Goal: Navigation & Orientation: Understand site structure

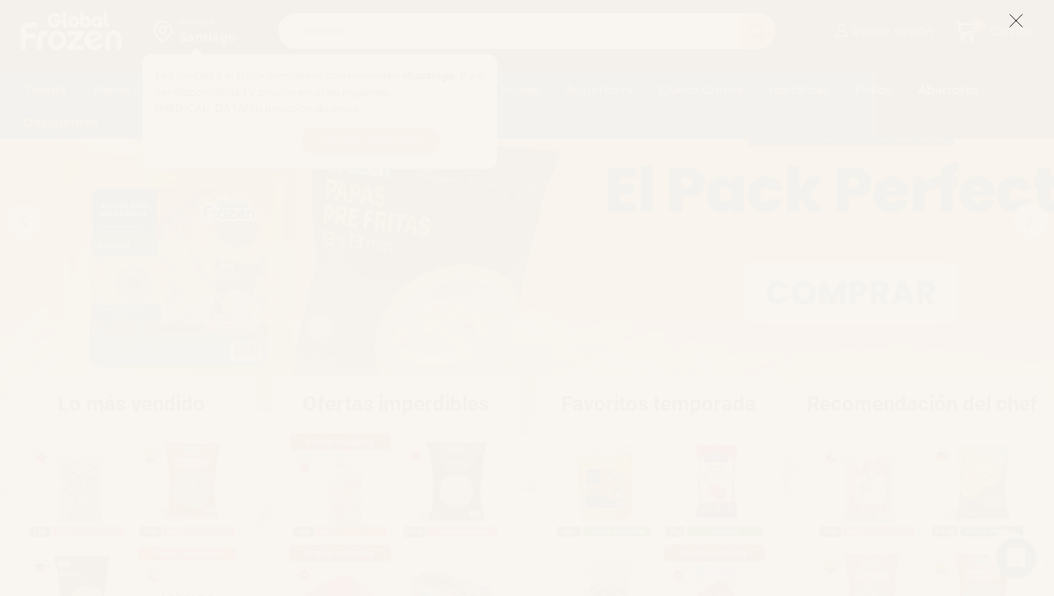
scroll to position [145, 0]
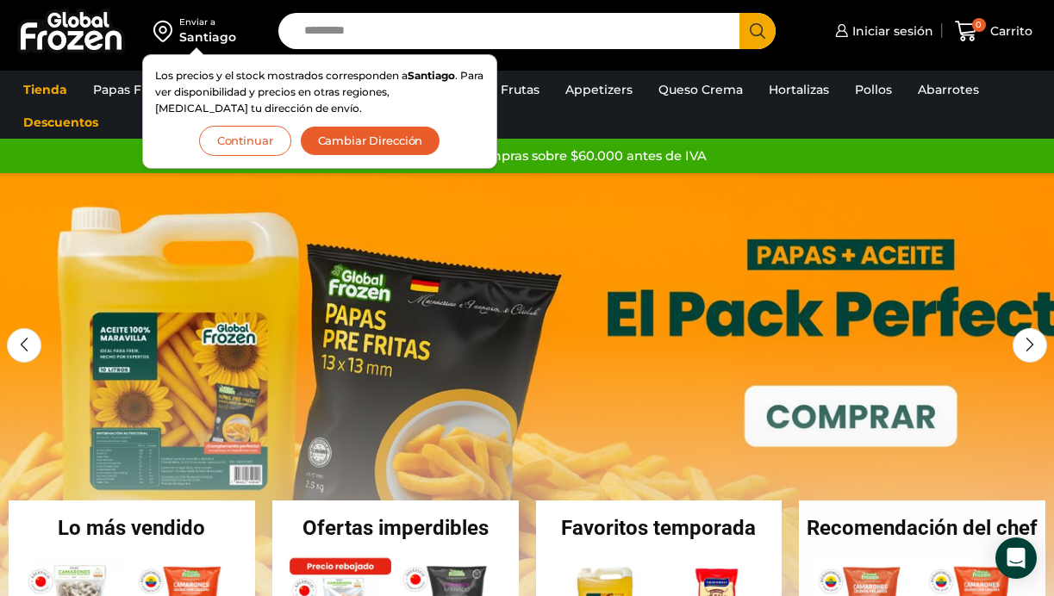
click at [253, 139] on button "Continuar" at bounding box center [245, 141] width 92 height 30
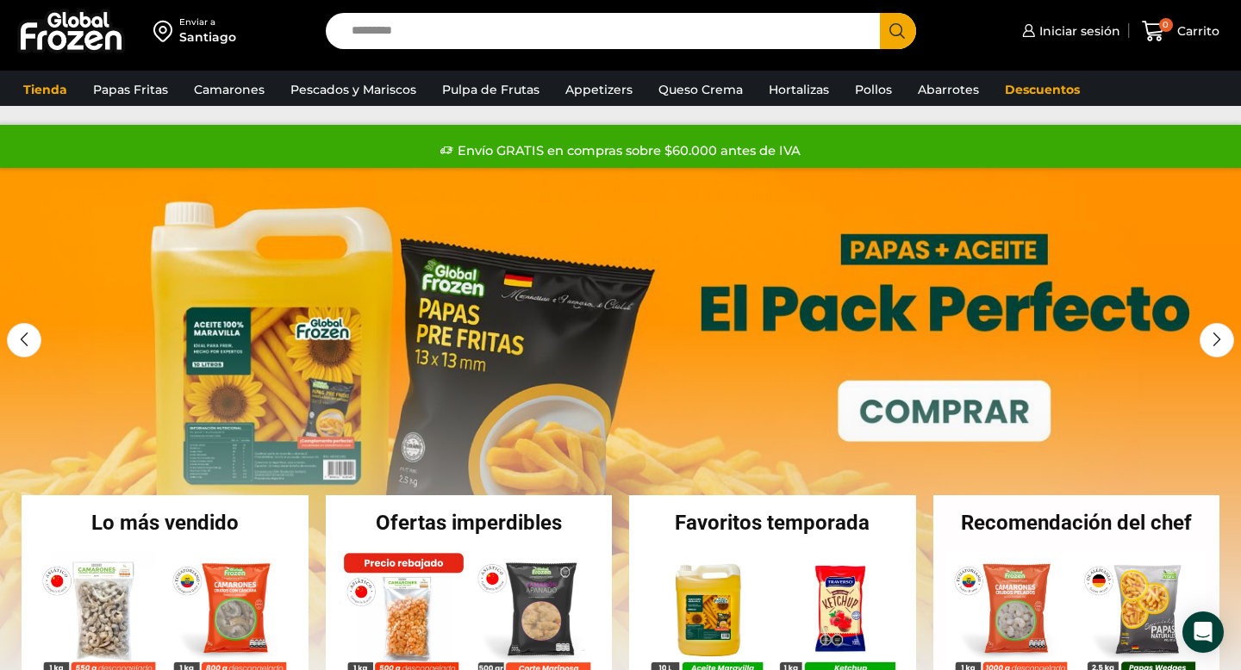
scroll to position [10, 0]
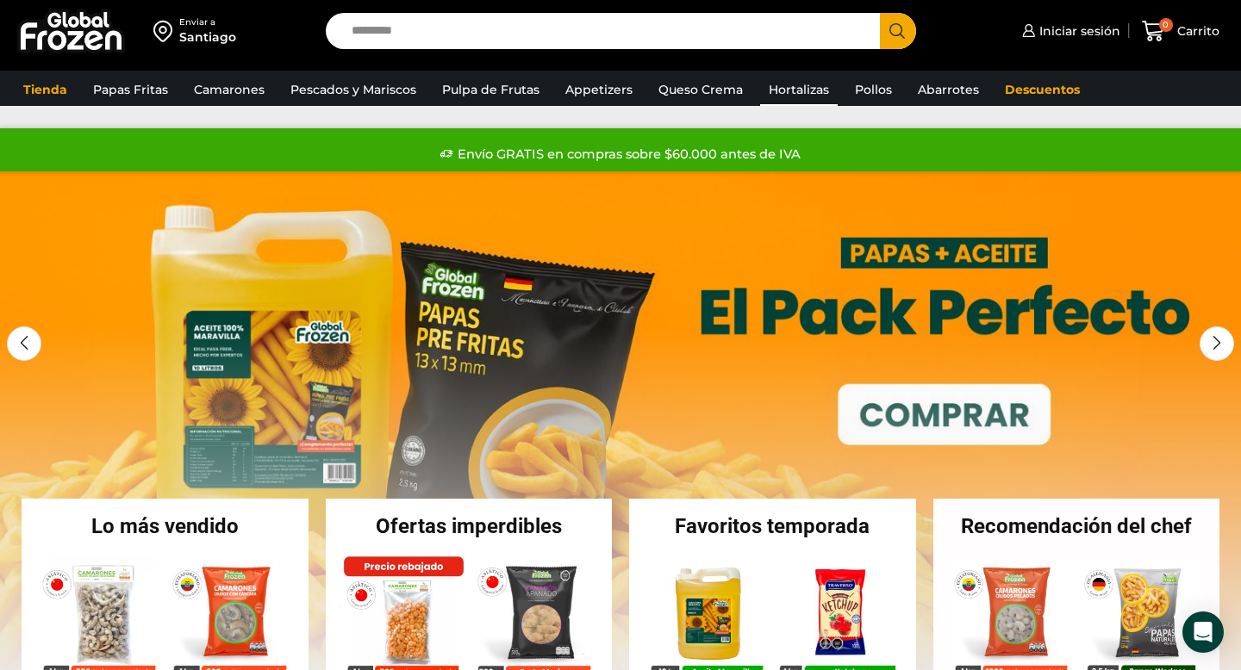
click at [776, 97] on link "Hortalizas" at bounding box center [799, 89] width 78 height 33
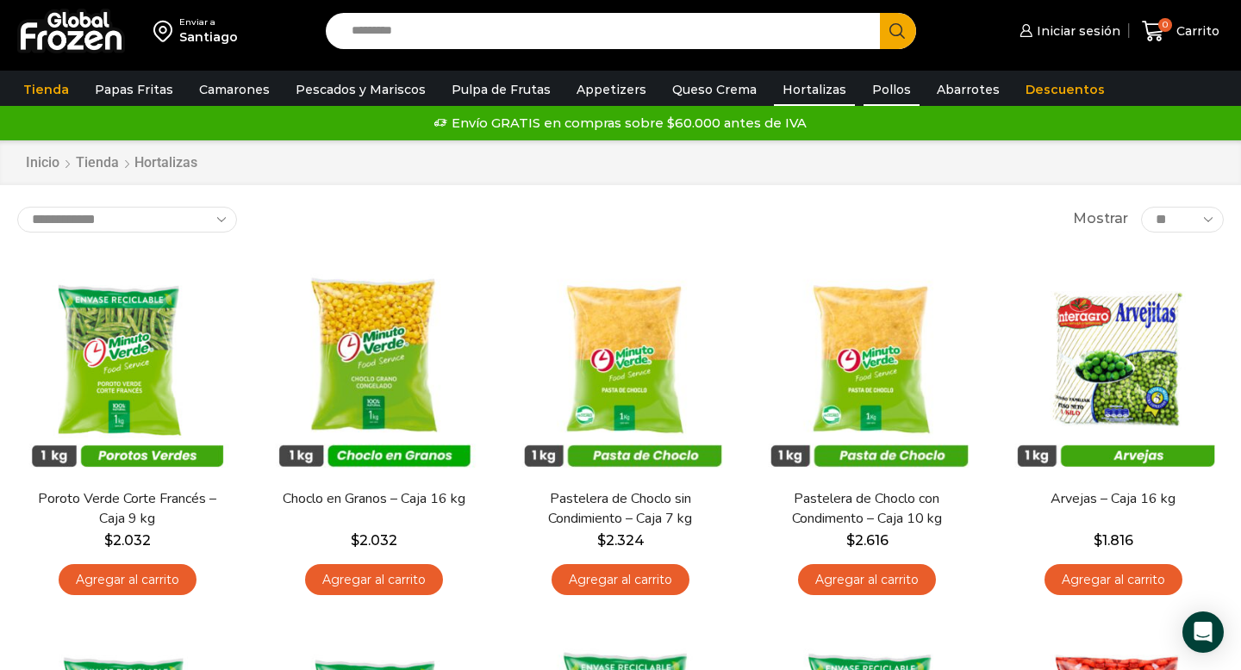
click at [863, 90] on link "Pollos" at bounding box center [891, 89] width 56 height 33
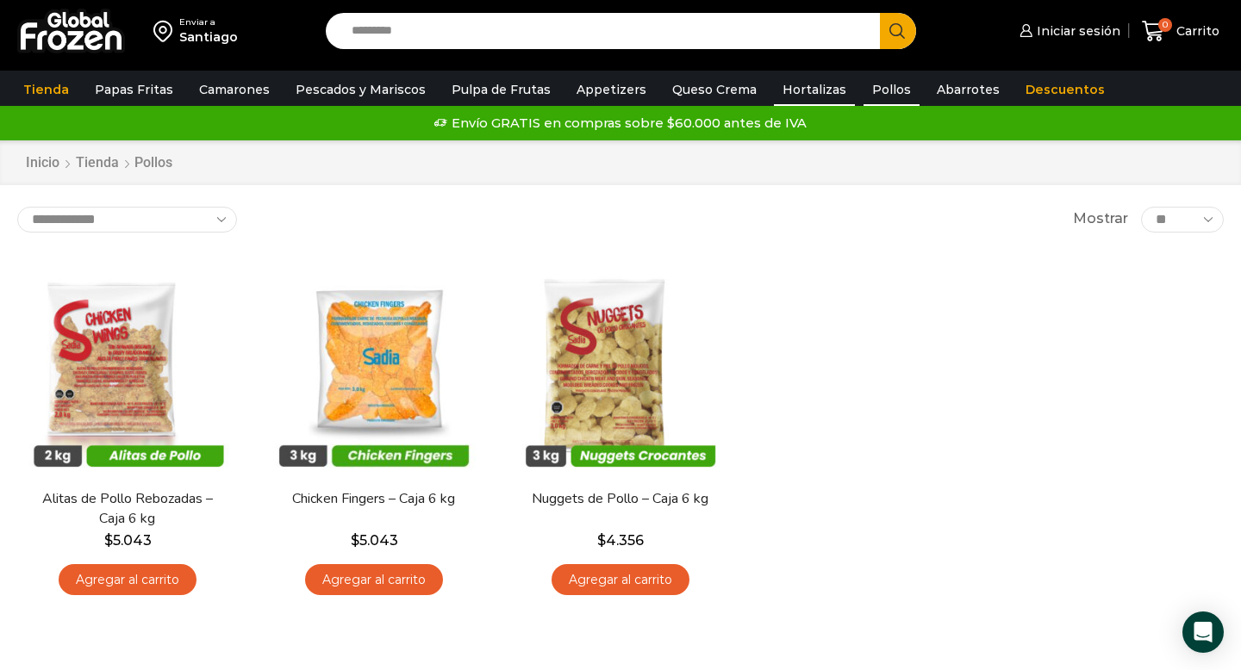
click at [791, 95] on link "Hortalizas" at bounding box center [814, 89] width 81 height 33
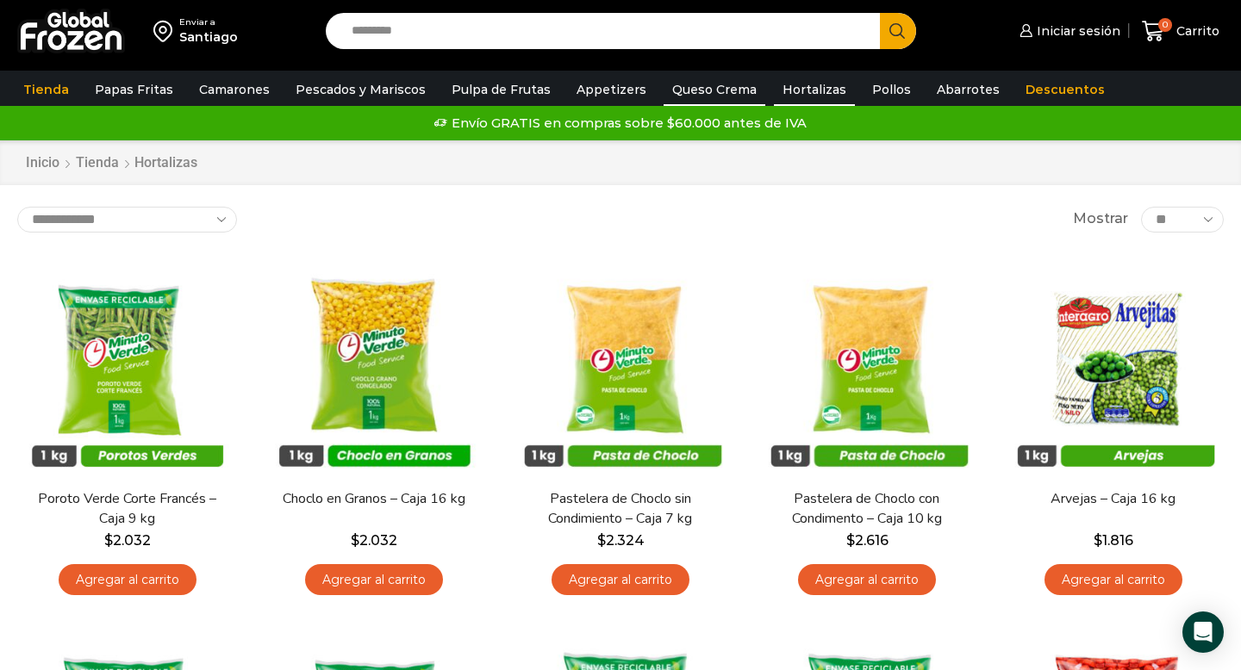
click at [678, 89] on link "Queso Crema" at bounding box center [715, 89] width 102 height 33
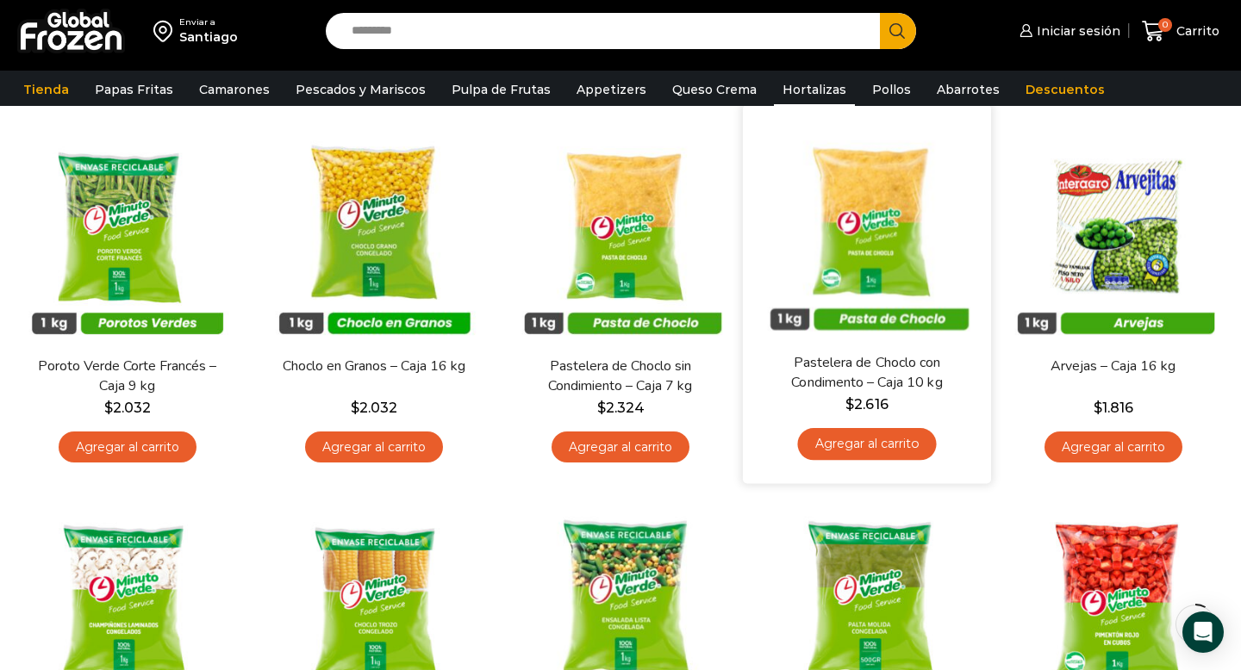
scroll to position [256, 0]
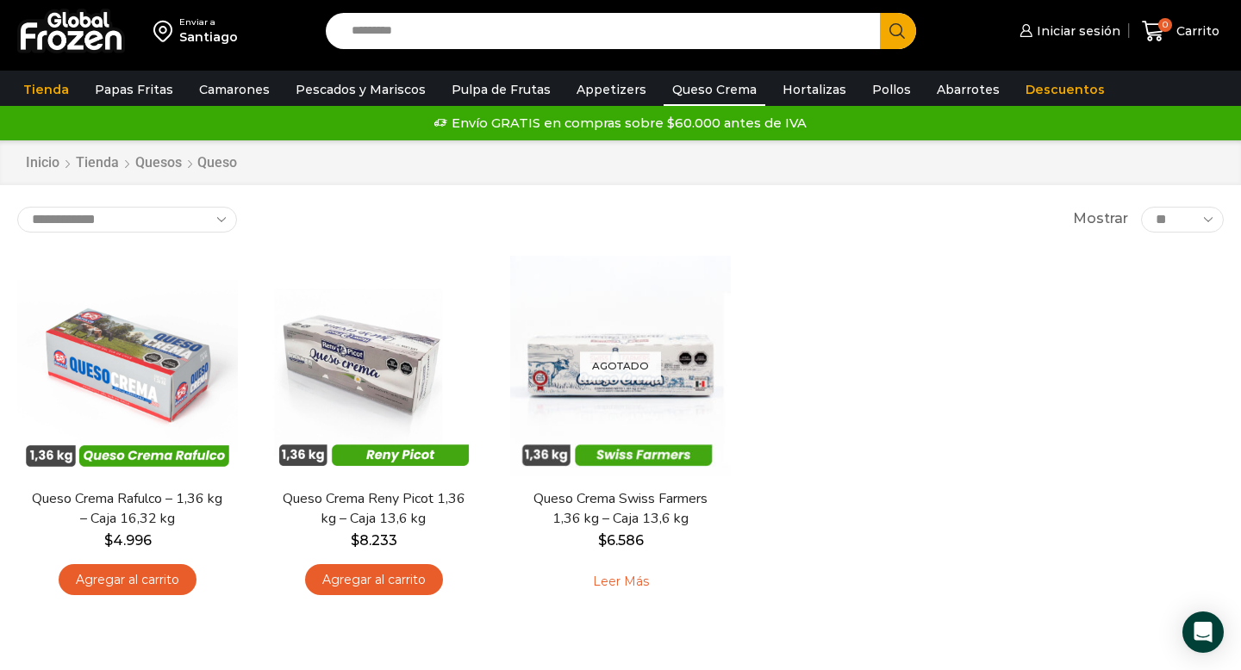
scroll to position [3, 0]
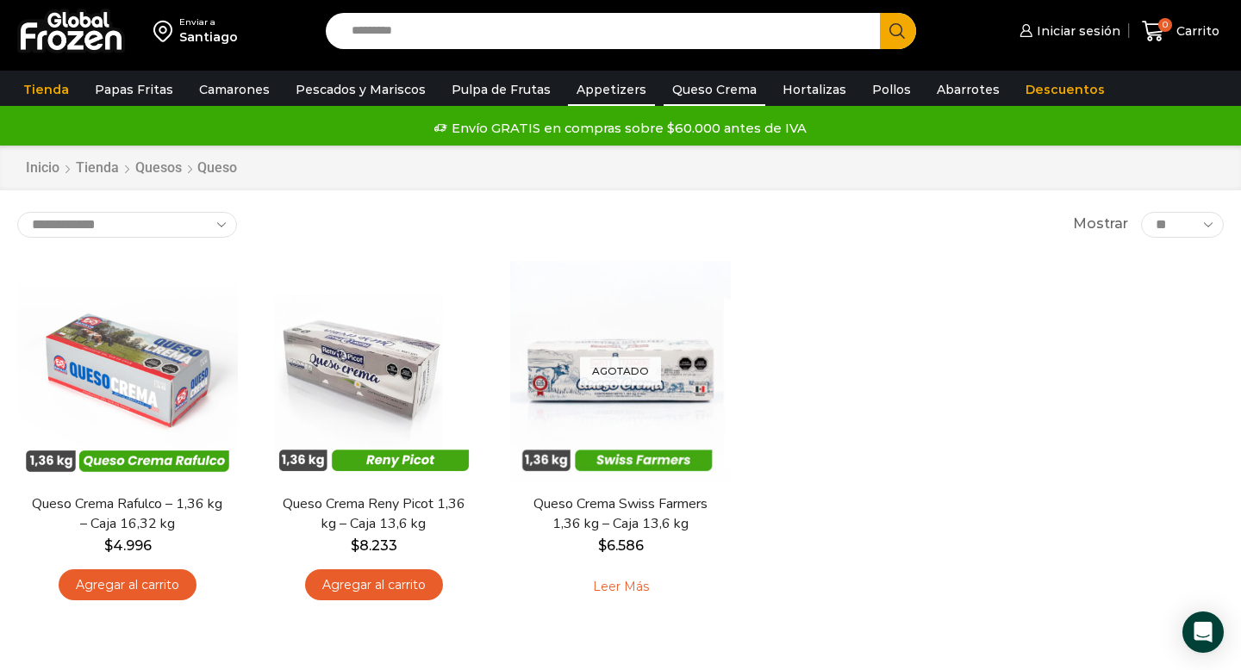
click at [584, 84] on link "Appetizers" at bounding box center [611, 89] width 87 height 33
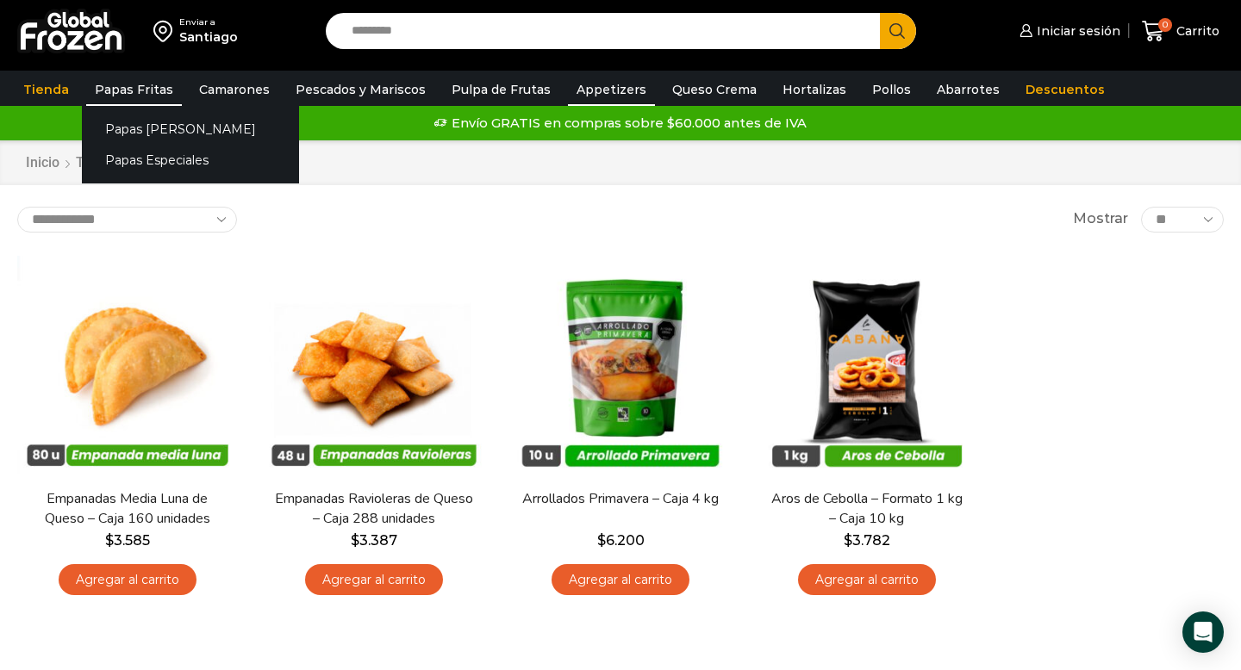
click at [139, 86] on link "Papas Fritas" at bounding box center [134, 89] width 96 height 33
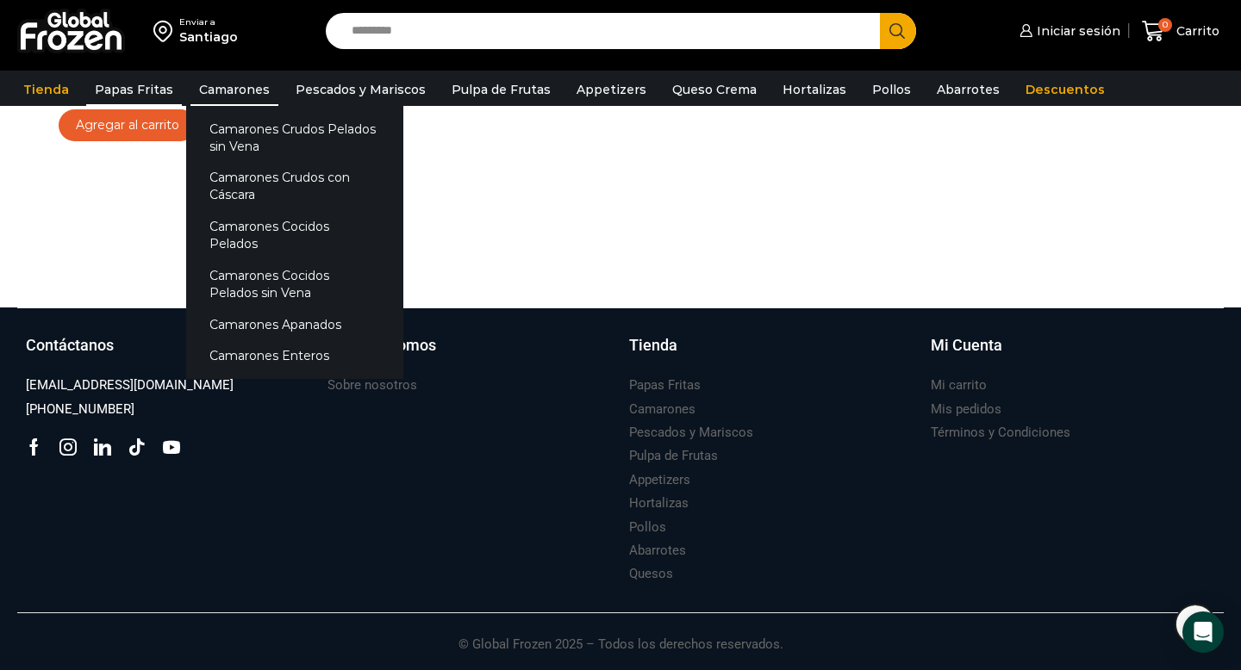
scroll to position [1218, 0]
